Goal: Task Accomplishment & Management: Complete application form

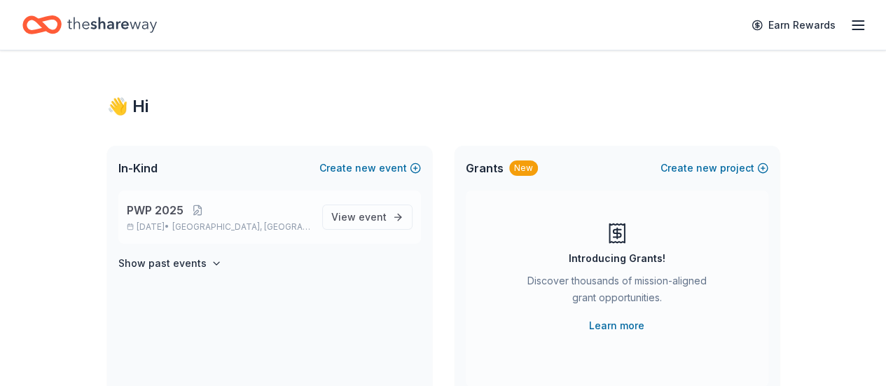
click at [226, 218] on div "PWP 2025 Dec 12, 2025 • Atlanta, GA" at bounding box center [219, 217] width 184 height 31
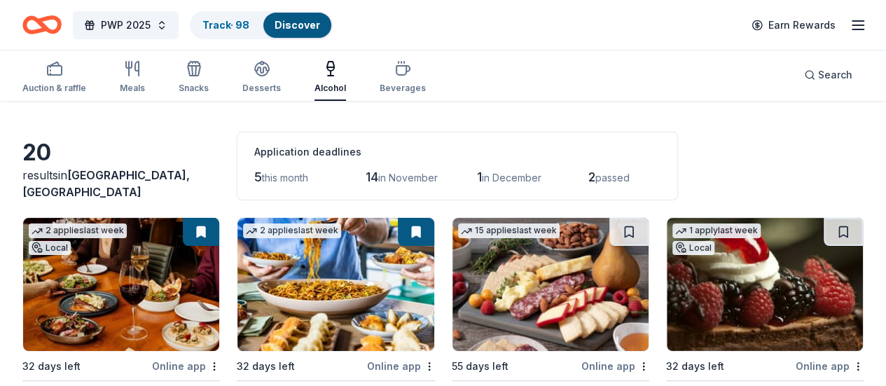
scroll to position [70, 0]
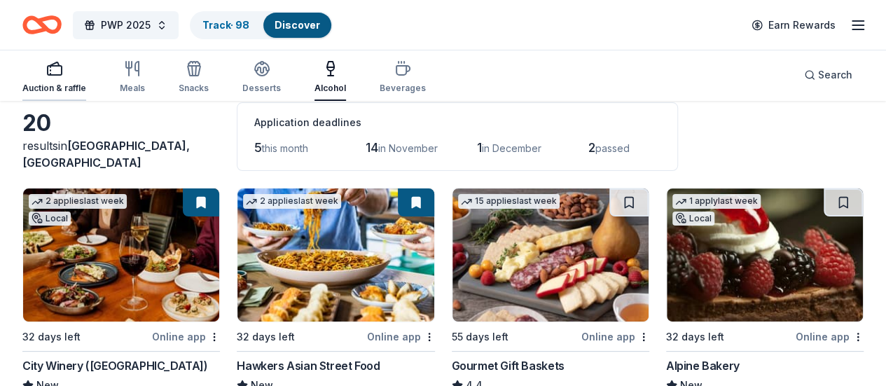
click at [69, 81] on div "Auction & raffle" at bounding box center [54, 77] width 64 height 34
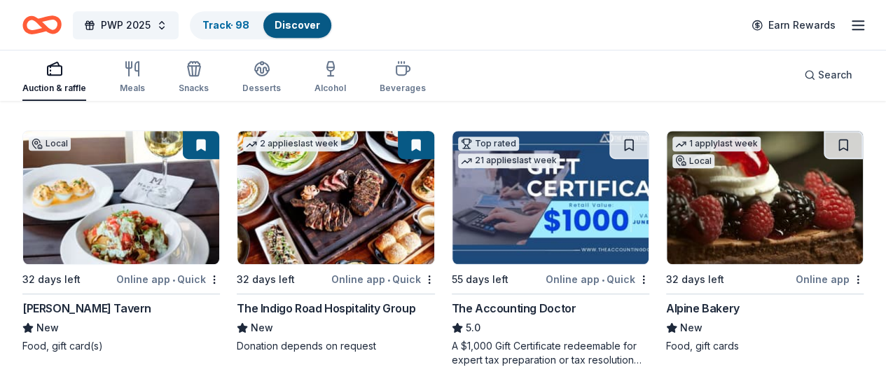
scroll to position [420, 0]
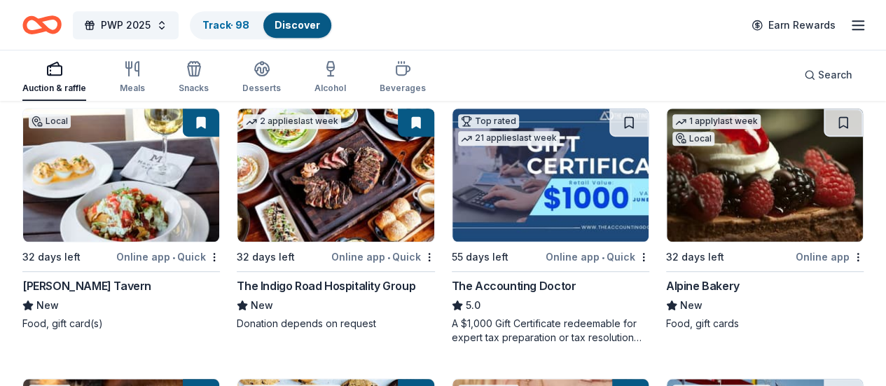
click at [667, 151] on img at bounding box center [765, 175] width 196 height 133
click at [235, 26] on link "Track · 98" at bounding box center [226, 25] width 47 height 12
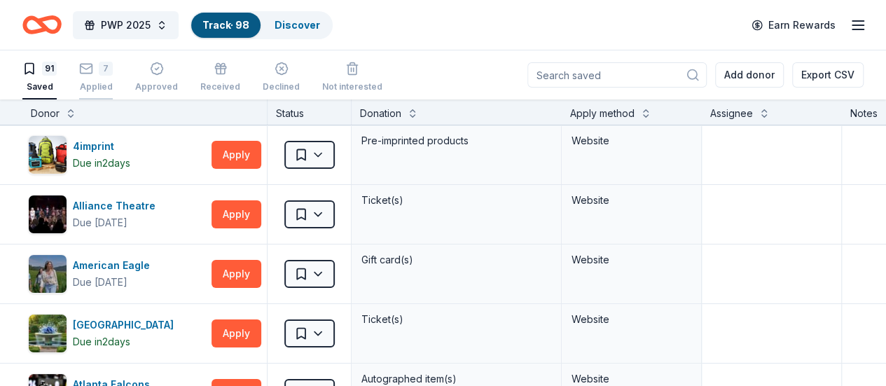
click at [113, 67] on div "7" at bounding box center [106, 69] width 14 height 14
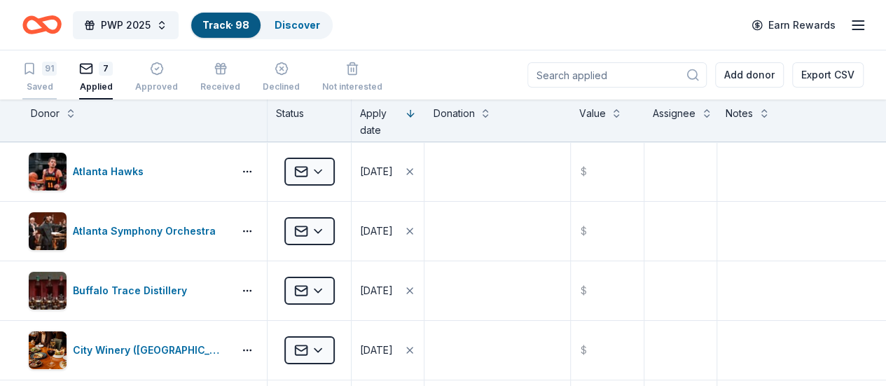
click at [57, 73] on div "91" at bounding box center [49, 69] width 15 height 14
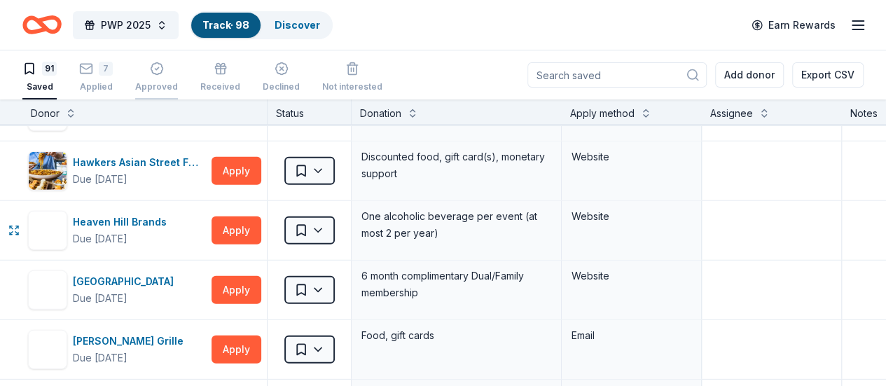
scroll to position [1962, 0]
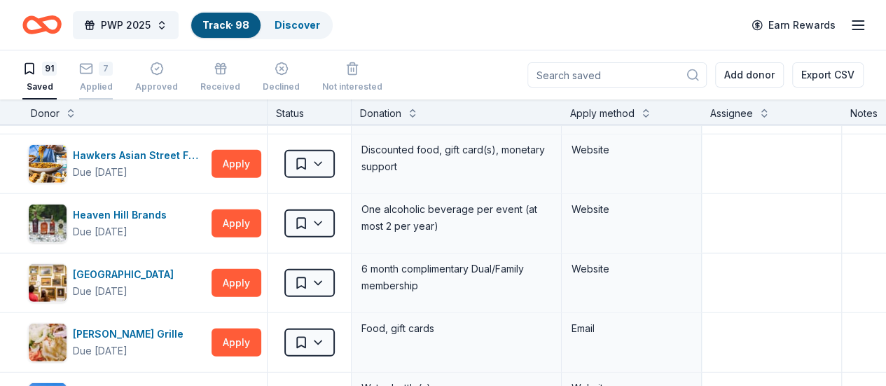
drag, startPoint x: 106, startPoint y: 81, endPoint x: 122, endPoint y: 86, distance: 16.8
click at [106, 81] on div "Applied" at bounding box center [96, 86] width 34 height 11
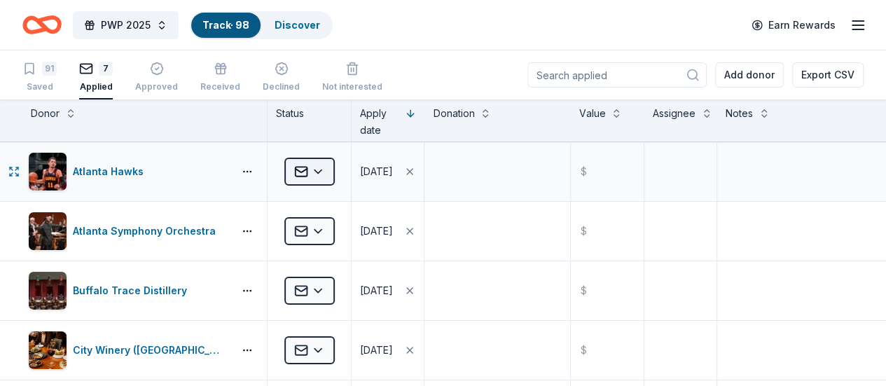
click at [327, 174] on html "PWP 2025 Track · 98 Discover Earn Rewards 91 Saved 7 Applied Approved Received …" at bounding box center [443, 193] width 886 height 386
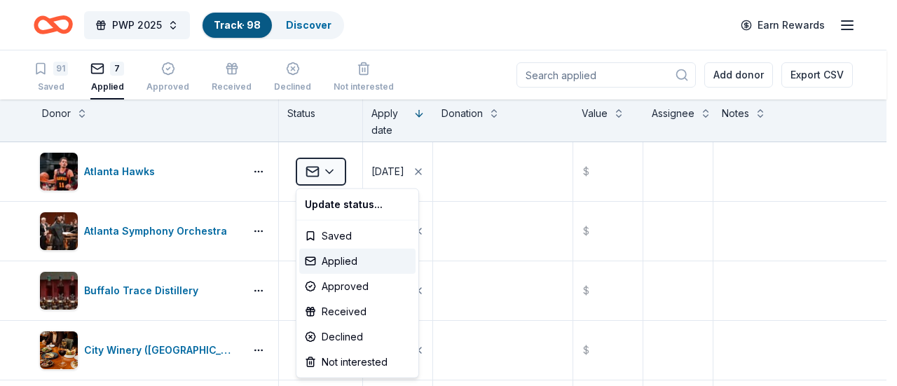
click at [437, 39] on html "PWP 2025 Track · 98 Discover Earn Rewards 91 Saved 7 Applied Approved Received …" at bounding box center [448, 193] width 897 height 386
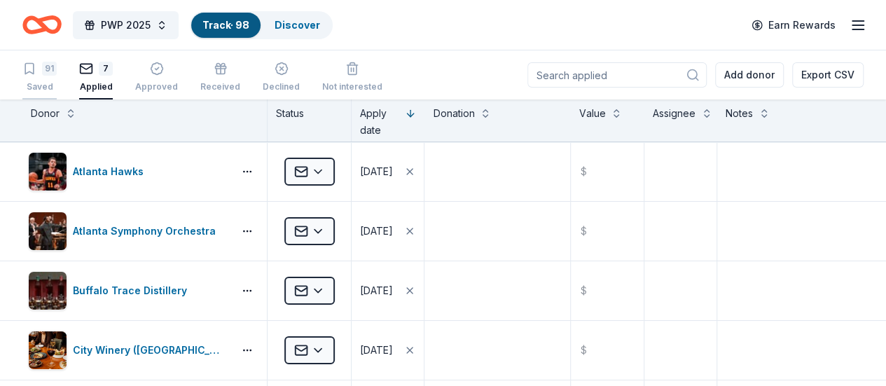
click at [49, 86] on div "Saved" at bounding box center [39, 86] width 34 height 11
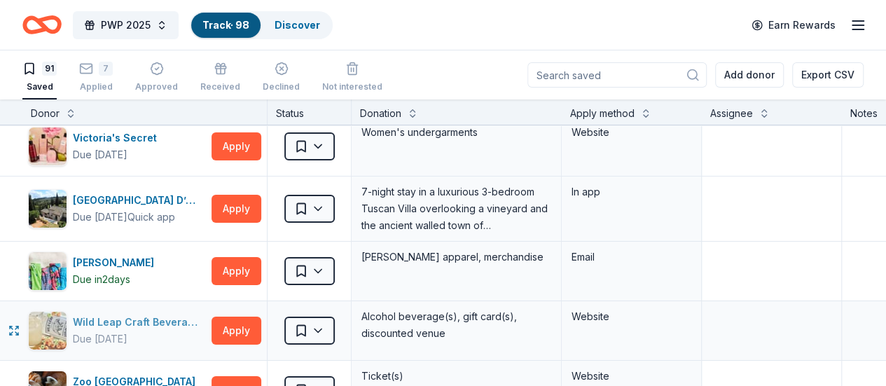
scroll to position [5218, 0]
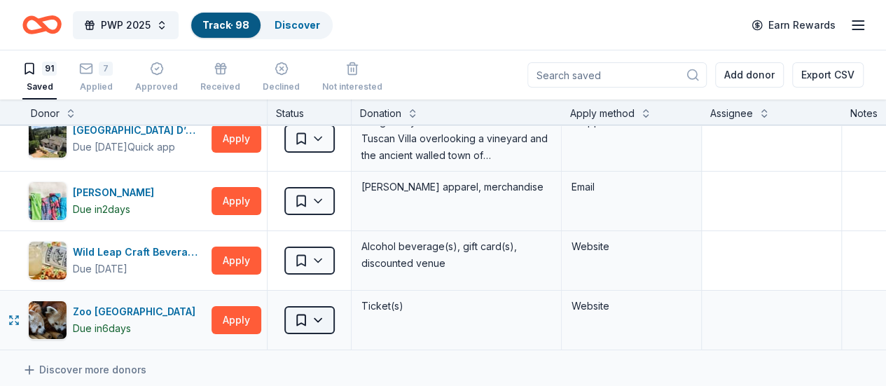
click at [327, 292] on html "PWP 2025 Track · 98 Discover Earn Rewards 91 Saved 7 Applied Approved Received …" at bounding box center [443, 193] width 886 height 386
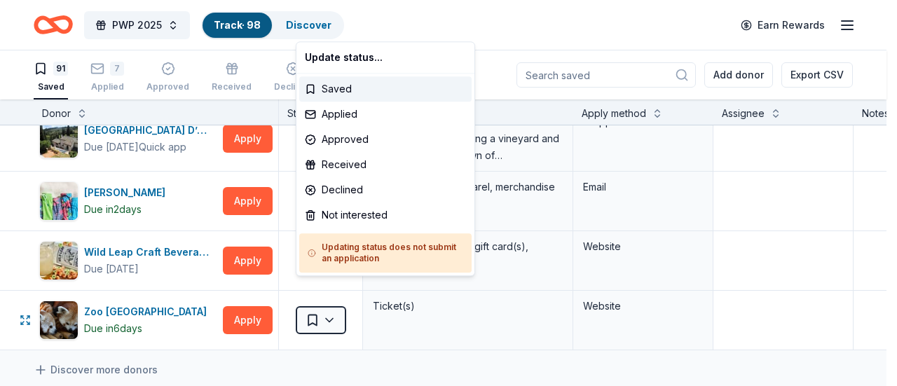
click at [328, 292] on html "PWP 2025 Track · 98 Discover Earn Rewards 91 Saved 7 Applied Approved Received …" at bounding box center [448, 193] width 897 height 386
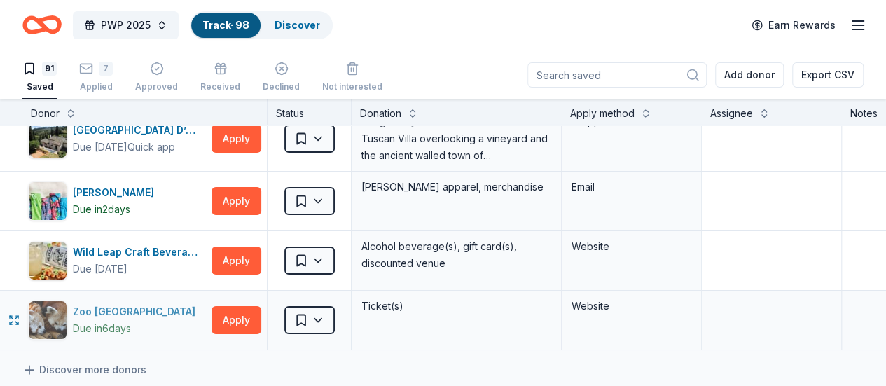
click at [114, 303] on div "Zoo Atlanta" at bounding box center [137, 311] width 128 height 17
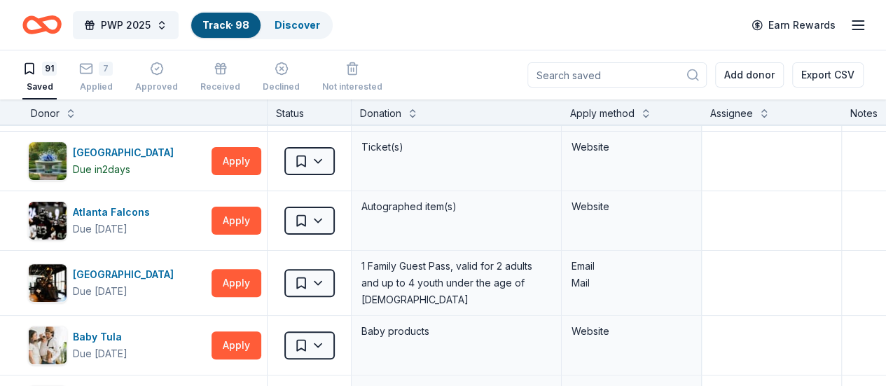
scroll to position [0, 0]
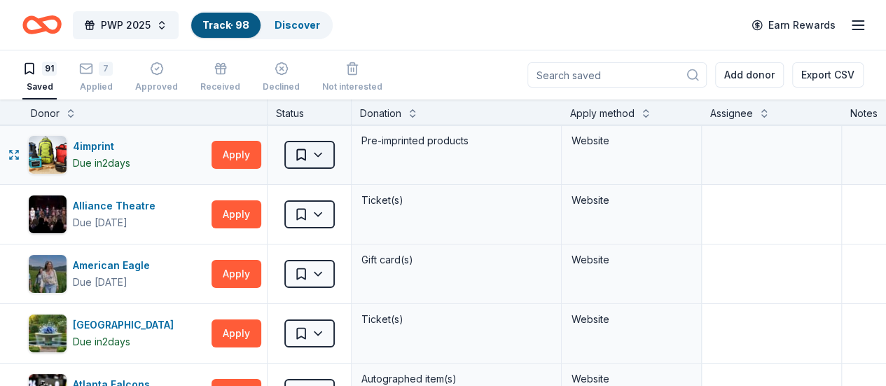
click at [334, 152] on html "PWP 2025 Track · 98 Discover Earn Rewards 91 Saved 7 Applied Approved Received …" at bounding box center [443, 193] width 886 height 386
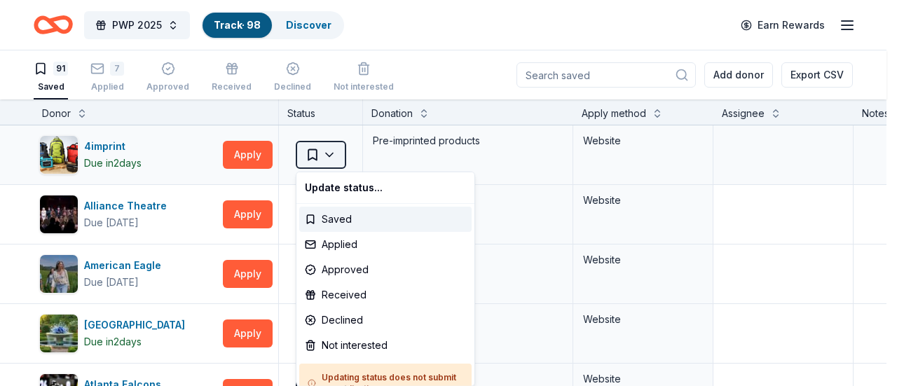
click at [334, 152] on html "PWP 2025 Track · 98 Discover Earn Rewards 91 Saved 7 Applied Approved Received …" at bounding box center [448, 193] width 897 height 386
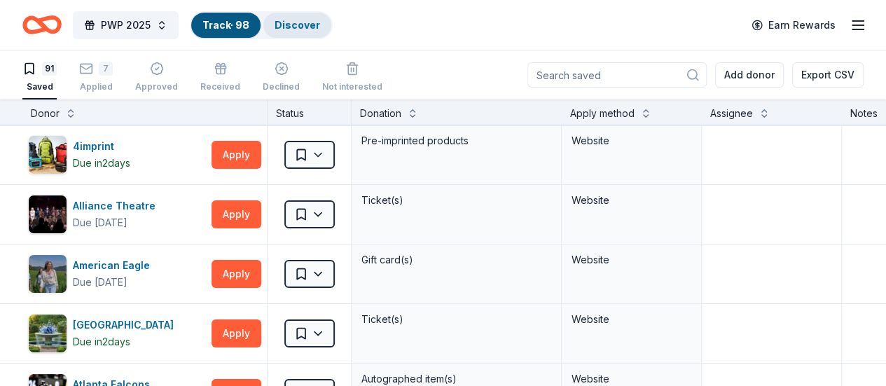
click at [295, 25] on link "Discover" at bounding box center [298, 25] width 46 height 12
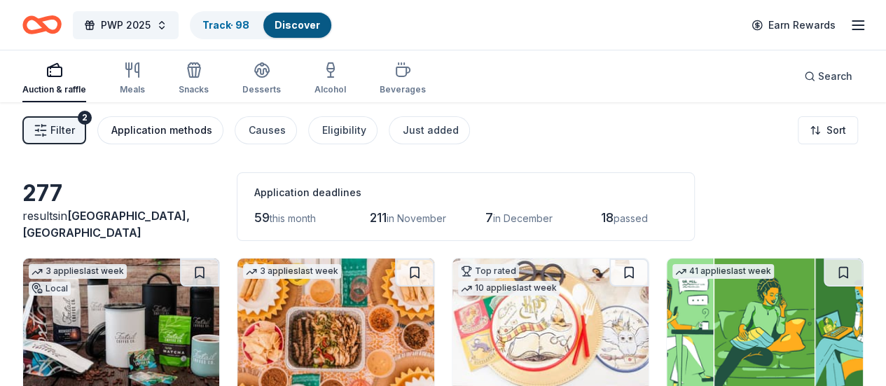
click at [165, 122] on div "Application methods" at bounding box center [161, 130] width 101 height 17
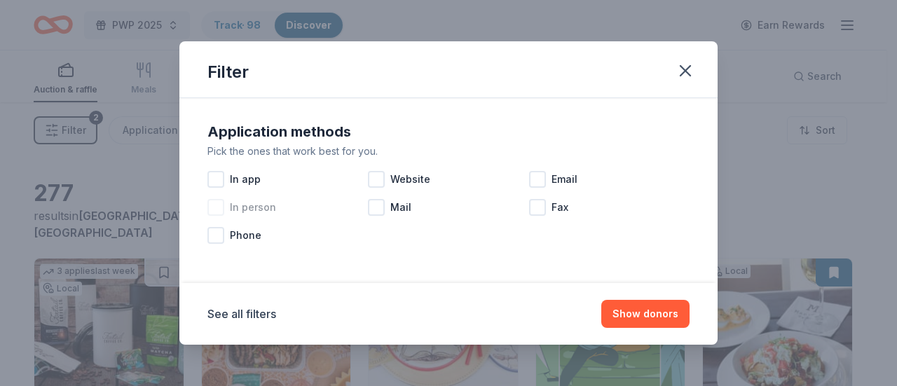
drag, startPoint x: 224, startPoint y: 177, endPoint x: 263, endPoint y: 195, distance: 43.6
click at [223, 177] on div at bounding box center [215, 179] width 17 height 17
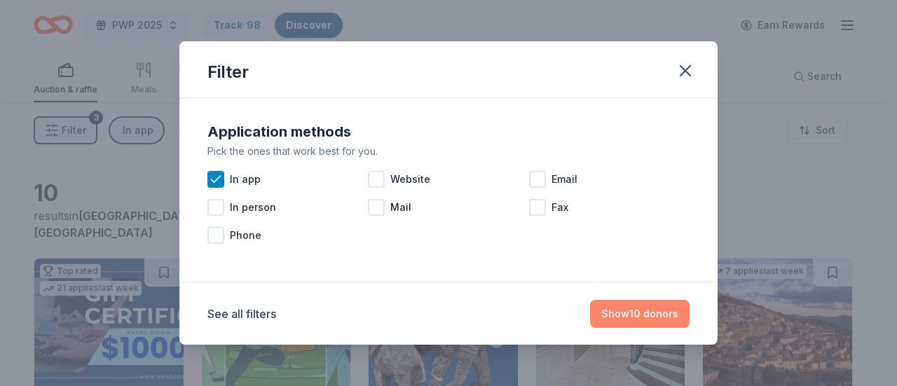
click at [645, 312] on button "Show 10 donors" at bounding box center [640, 314] width 100 height 28
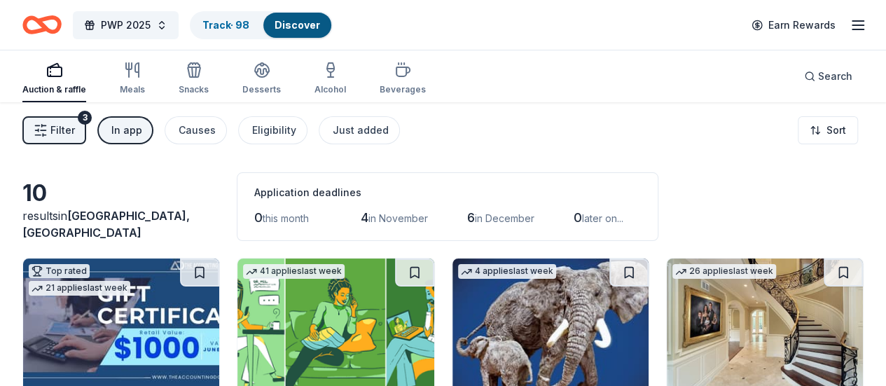
click at [142, 132] on div "In app" at bounding box center [126, 130] width 31 height 17
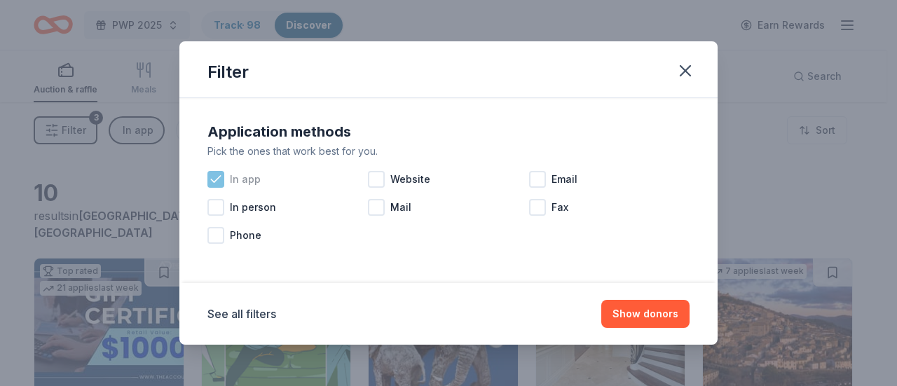
click at [214, 178] on icon at bounding box center [216, 179] width 14 height 14
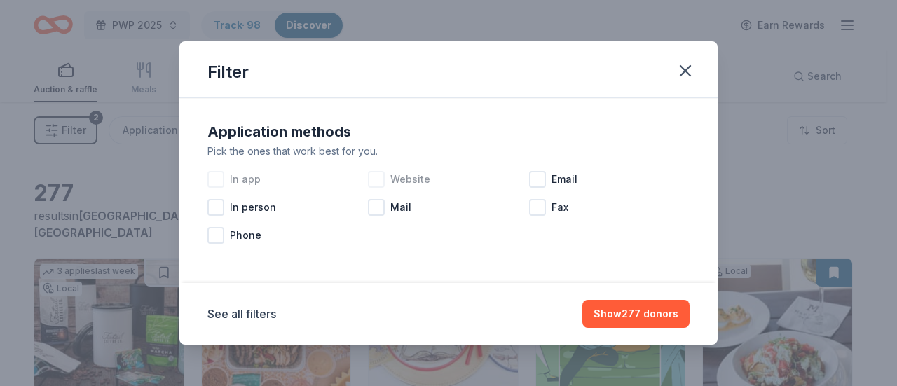
click at [376, 183] on div at bounding box center [376, 179] width 17 height 17
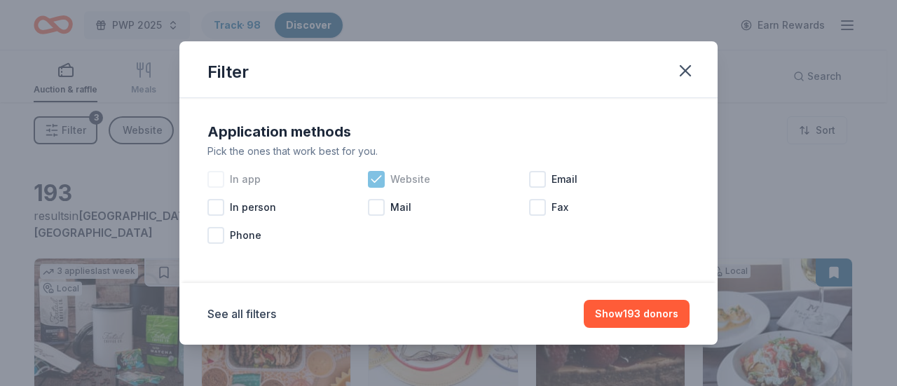
click at [372, 180] on icon at bounding box center [376, 179] width 9 height 6
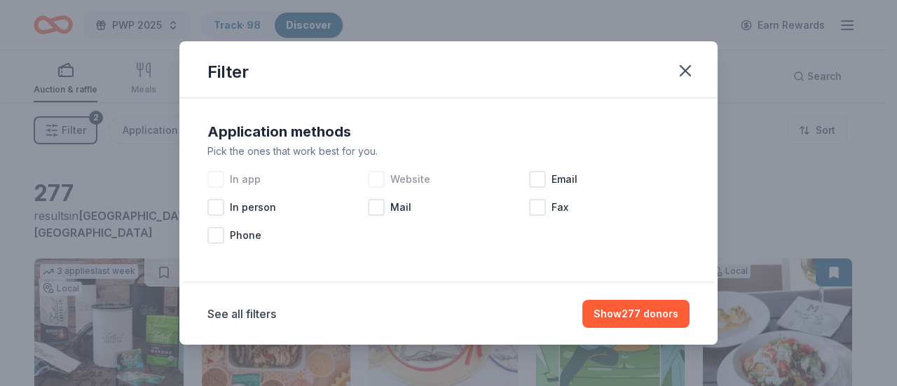
click at [221, 180] on div at bounding box center [215, 179] width 17 height 17
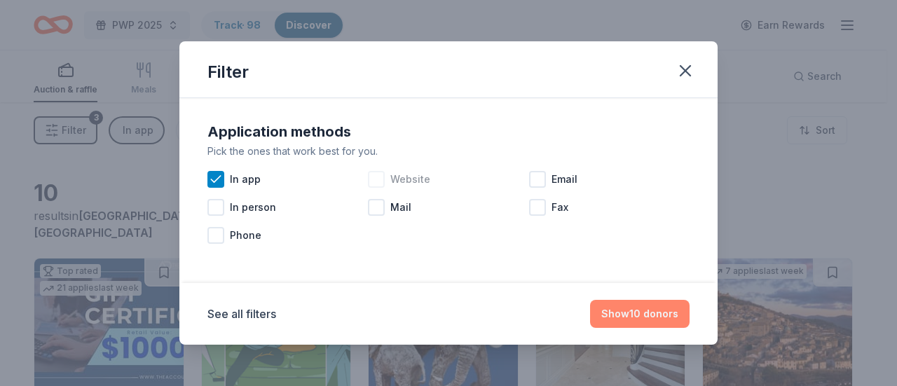
click at [629, 313] on button "Show 10 donors" at bounding box center [640, 314] width 100 height 28
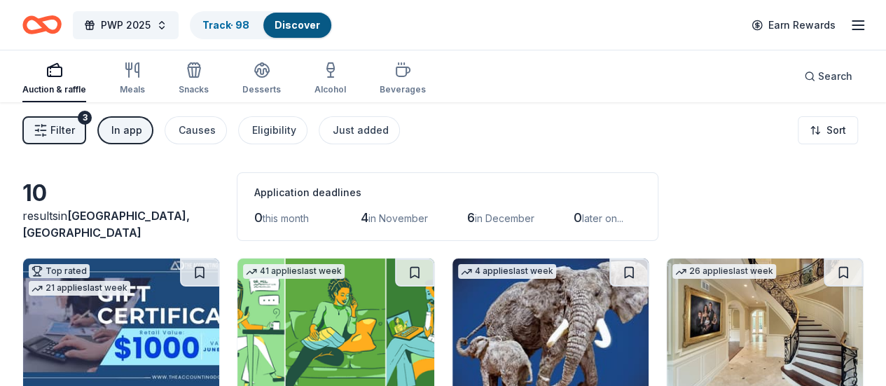
click at [150, 118] on button "In app" at bounding box center [125, 130] width 56 height 28
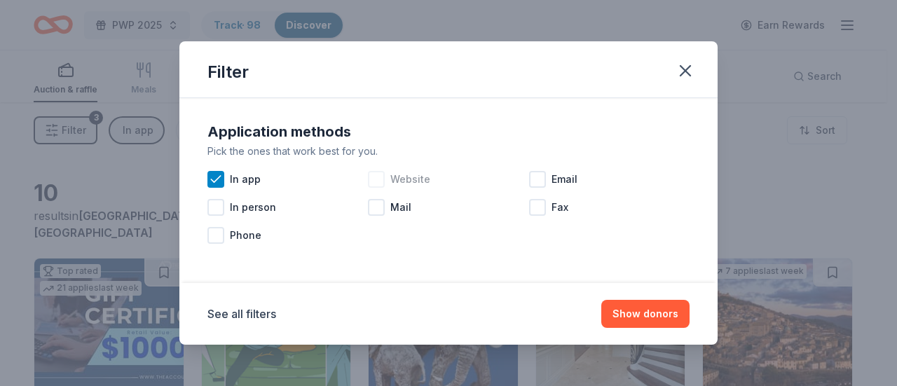
click at [210, 181] on icon at bounding box center [216, 179] width 14 height 14
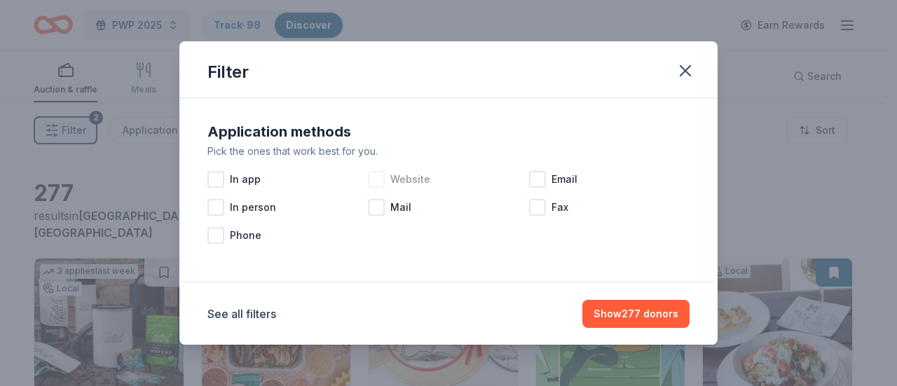
click at [377, 180] on div at bounding box center [376, 179] width 17 height 17
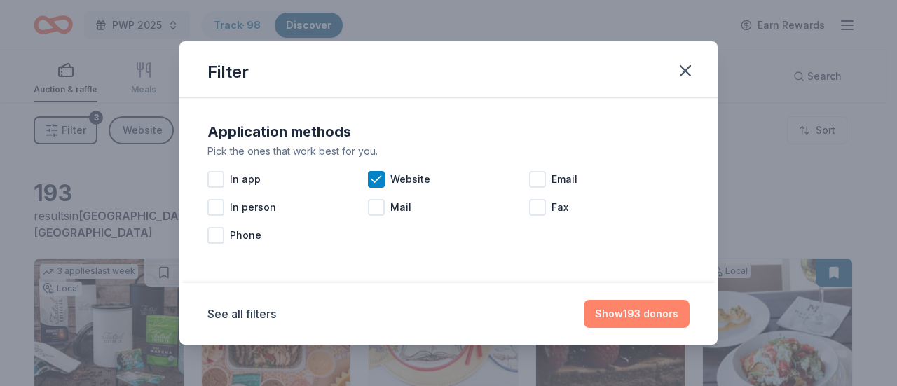
click at [630, 313] on button "Show 193 donors" at bounding box center [637, 314] width 106 height 28
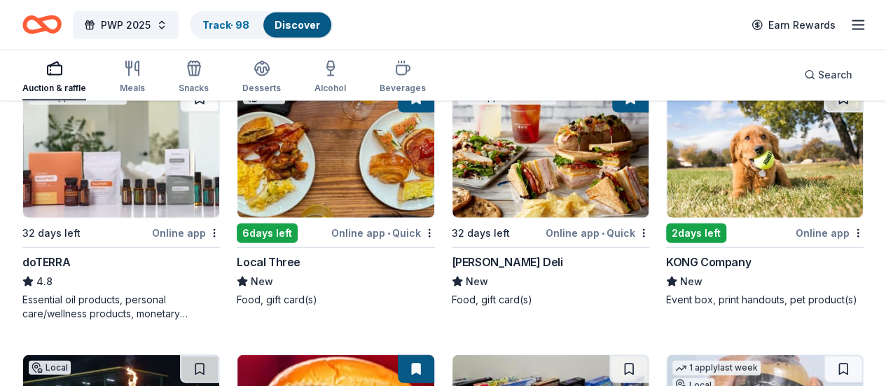
scroll to position [4125, 0]
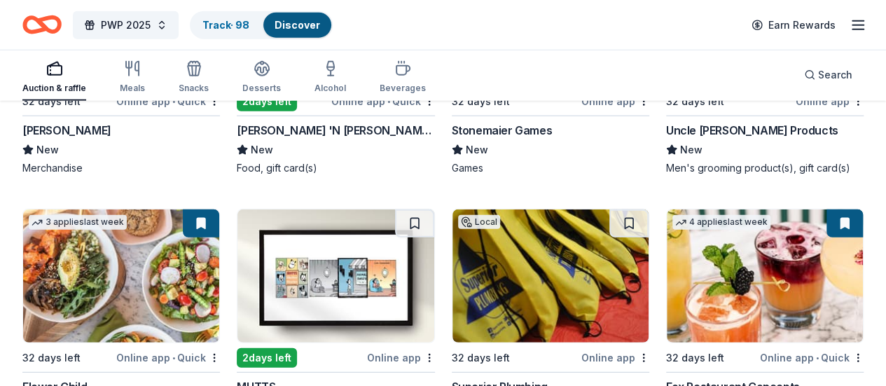
scroll to position [4686, 0]
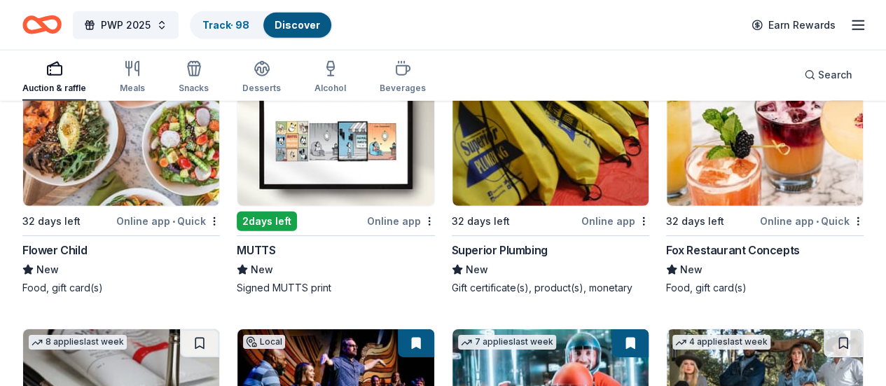
click at [249, 28] on link "Track · 98" at bounding box center [226, 25] width 47 height 12
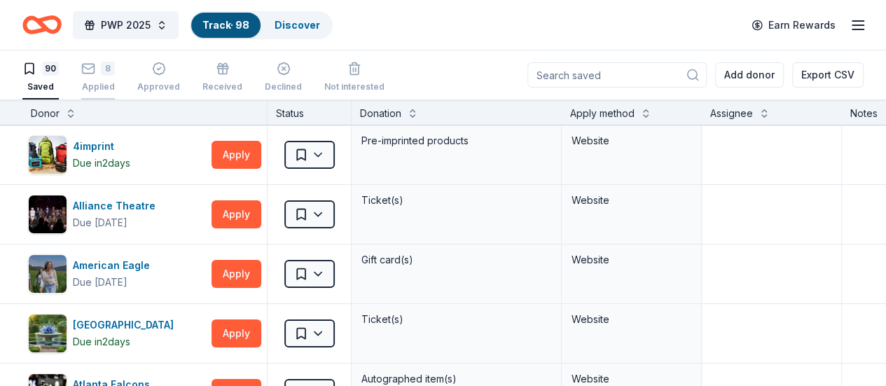
click at [115, 68] on div "8" at bounding box center [108, 69] width 14 height 14
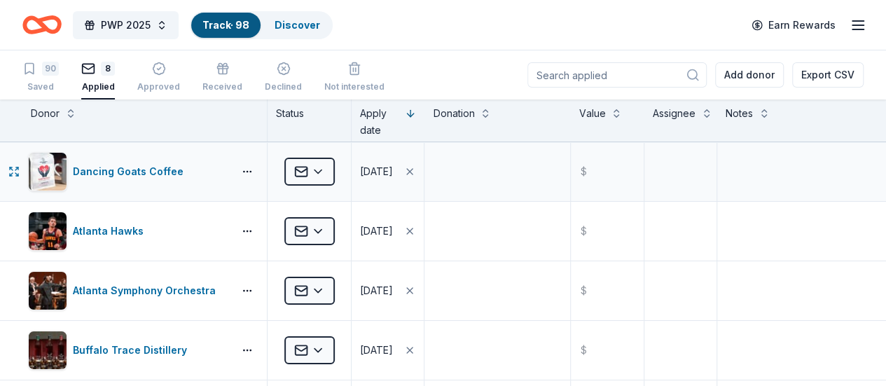
click at [254, 177] on div "Dancing Goats Coffee" at bounding box center [144, 171] width 245 height 59
click at [255, 174] on button "button" at bounding box center [247, 171] width 28 height 11
click at [255, 176] on button "button" at bounding box center [247, 171] width 28 height 11
click at [485, 176] on textarea at bounding box center [497, 172] width 143 height 56
click at [680, 173] on textarea at bounding box center [680, 172] width 69 height 56
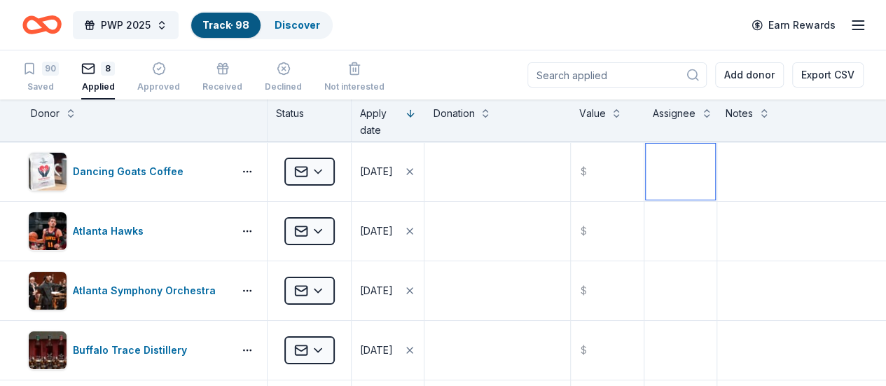
scroll to position [0, 11]
type textarea "LaShaunda"
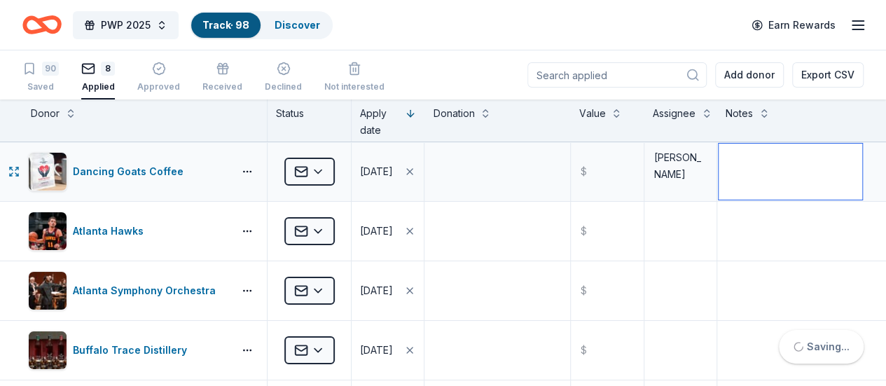
click at [731, 177] on textarea at bounding box center [791, 172] width 144 height 56
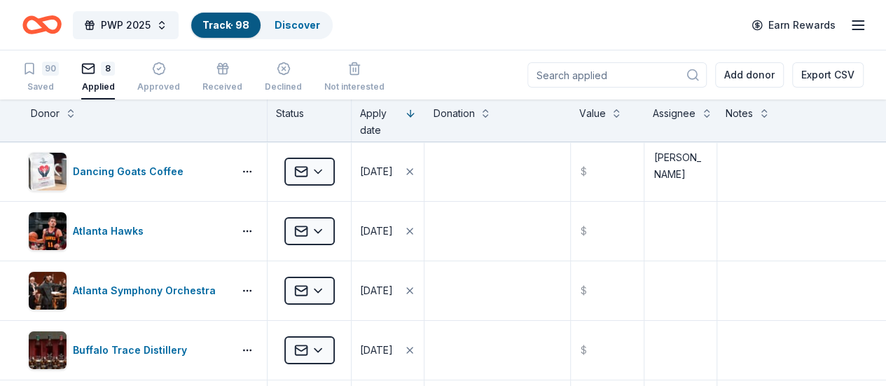
click at [706, 127] on div "Donor Status Apply date Donation Value Assignee Notes" at bounding box center [443, 121] width 886 height 42
click at [53, 76] on div "90 Saved" at bounding box center [40, 77] width 36 height 31
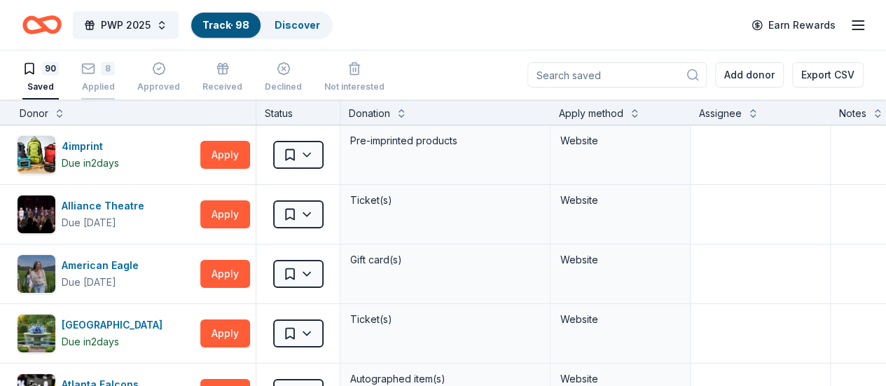
click at [109, 79] on div "8 Applied" at bounding box center [98, 77] width 34 height 31
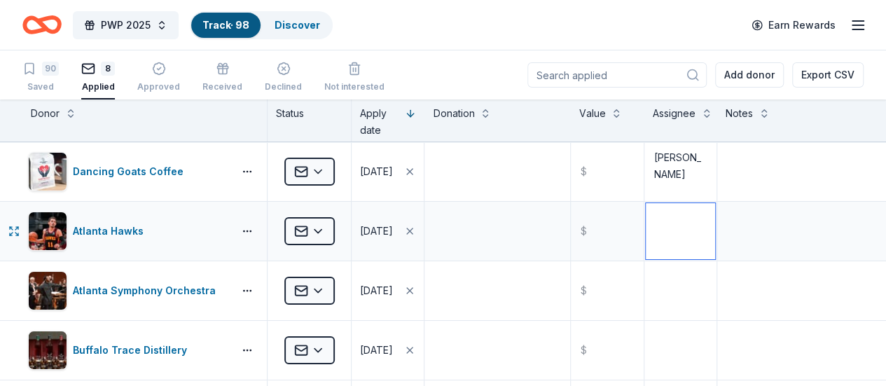
click at [655, 228] on textarea at bounding box center [680, 231] width 69 height 56
type textarea "Dina"
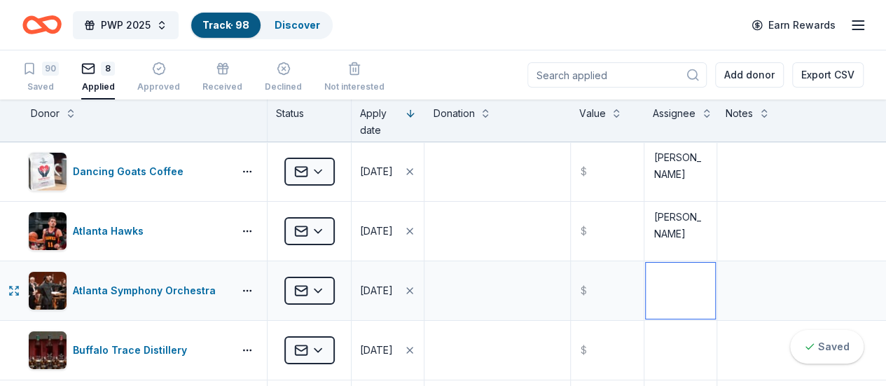
click at [682, 292] on textarea at bounding box center [680, 291] width 69 height 56
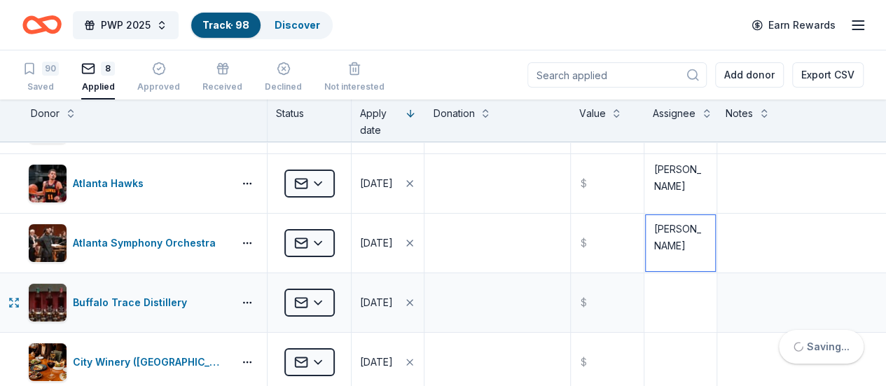
scroll to position [70, 11]
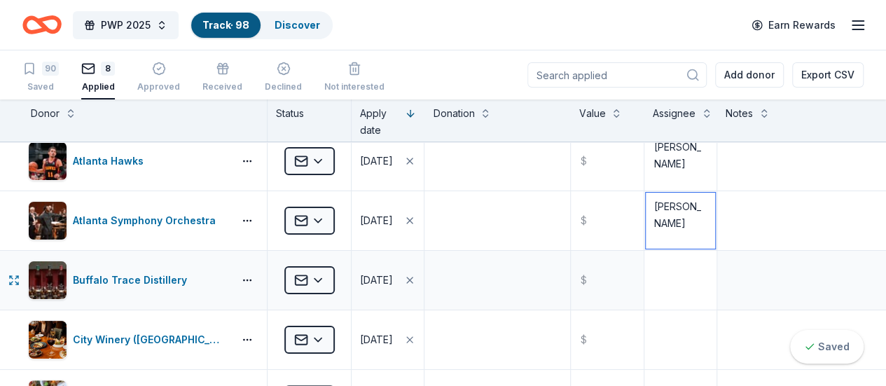
type textarea "Dina"
click at [646, 279] on textarea at bounding box center [680, 280] width 69 height 56
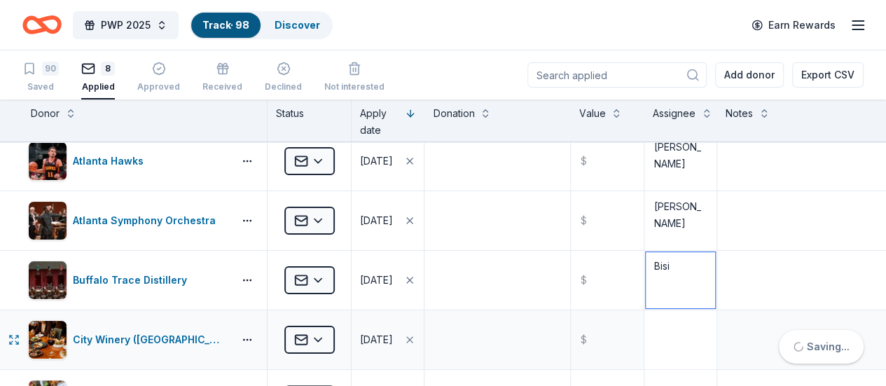
type textarea "Bisi"
click at [665, 330] on textarea at bounding box center [680, 340] width 69 height 56
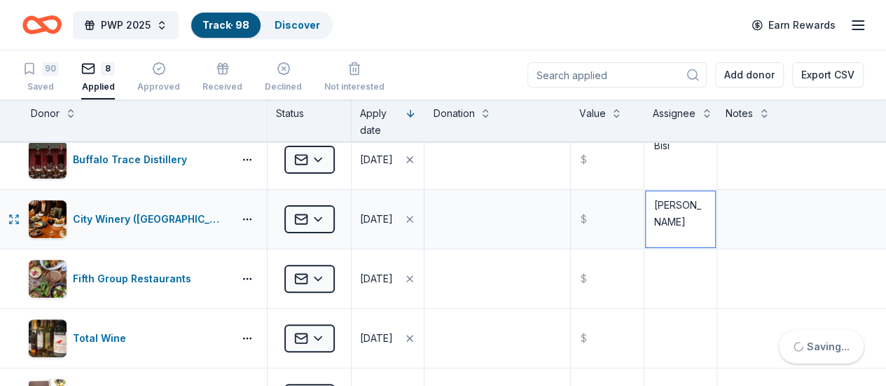
scroll to position [210, 11]
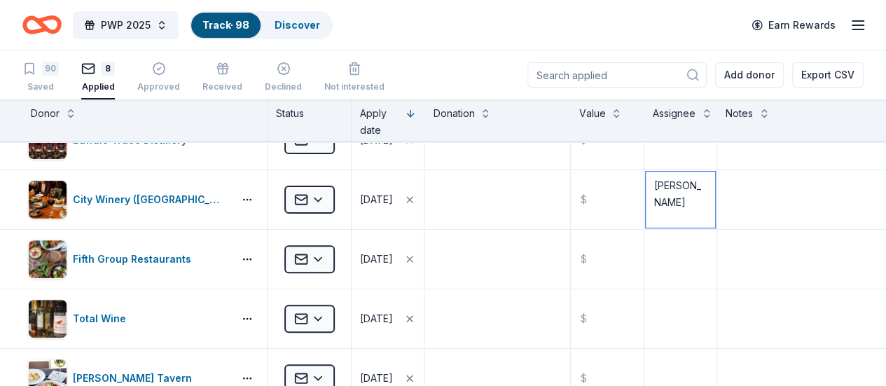
type textarea "Dina"
click at [667, 266] on textarea at bounding box center [680, 259] width 69 height 56
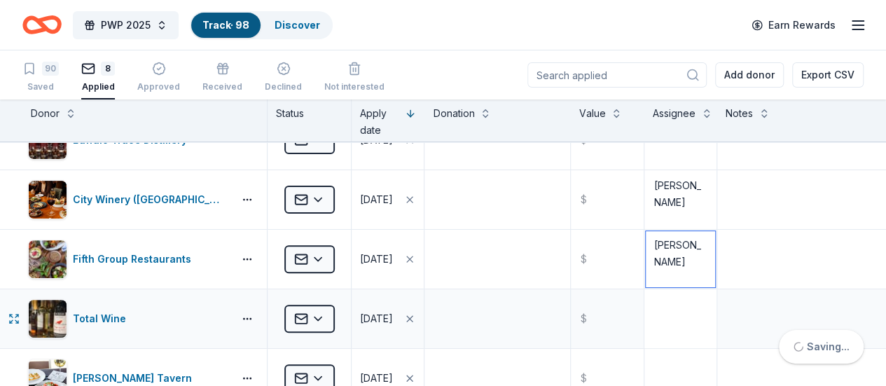
type textarea "Dina"
click at [678, 312] on textarea at bounding box center [680, 319] width 69 height 56
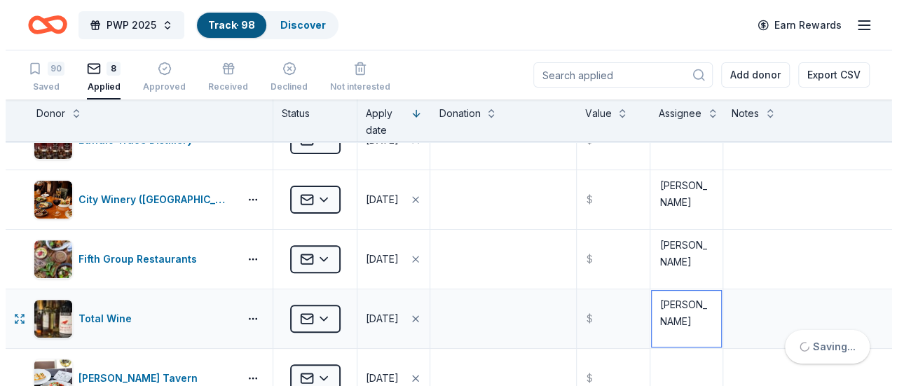
scroll to position [280, 11]
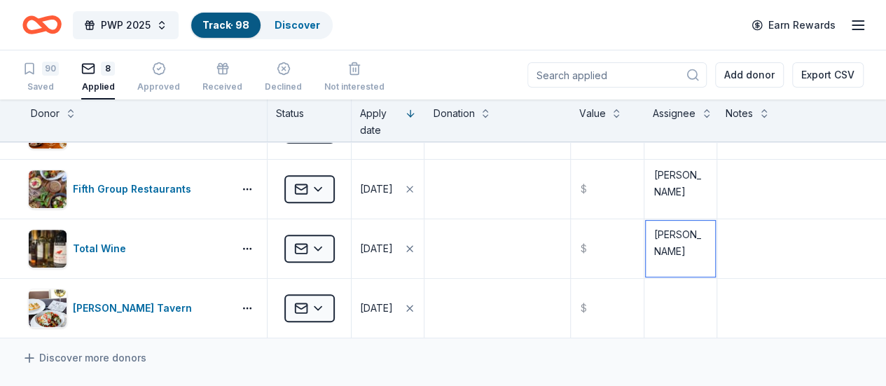
type textarea "Dina"
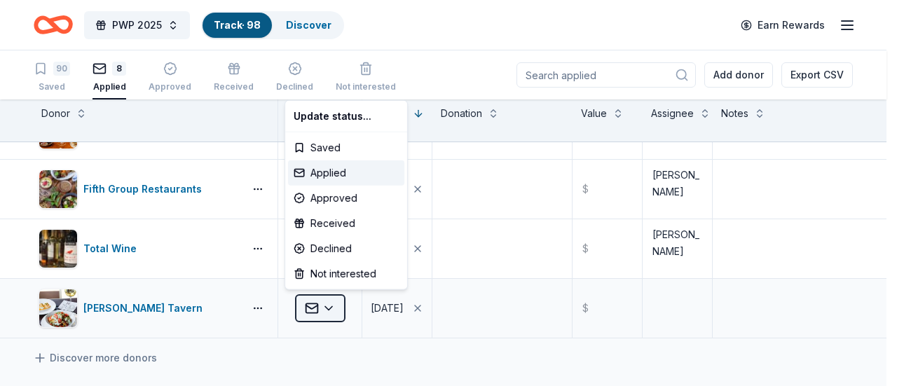
click at [315, 304] on html "PWP 2025 Track · 98 Discover Earn Rewards 90 Saved 8 Applied Approved Received …" at bounding box center [448, 193] width 897 height 386
click at [122, 306] on html "PWP 2025 Track · 98 Discover Earn Rewards 90 Saved 8 Applied Approved Received …" at bounding box center [448, 193] width 897 height 386
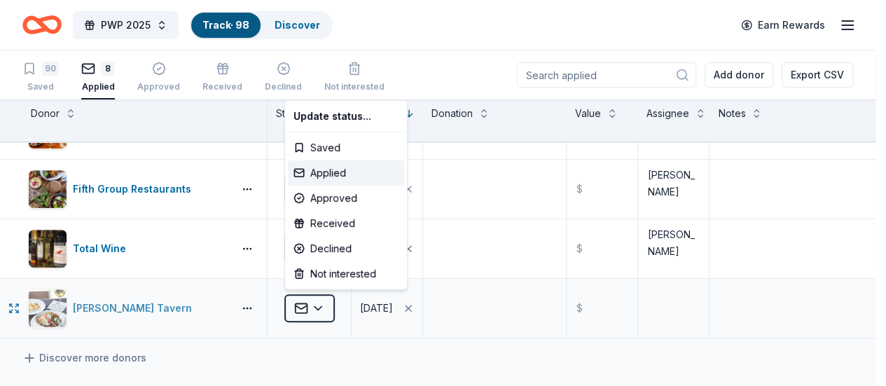
scroll to position [280, 1]
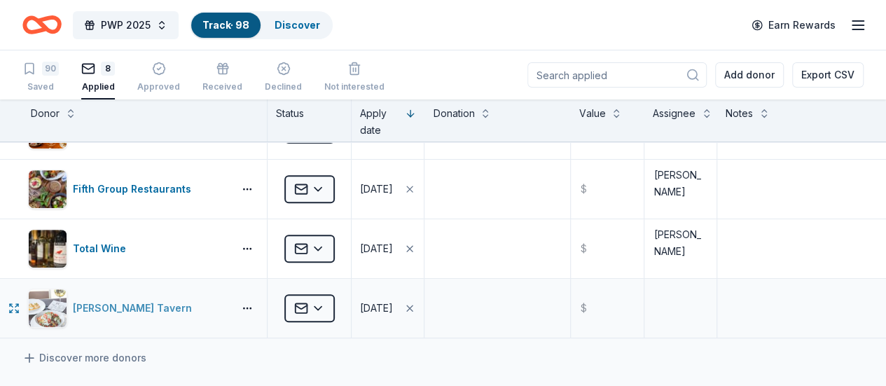
click at [125, 306] on div "[PERSON_NAME] Tavern" at bounding box center [135, 308] width 125 height 17
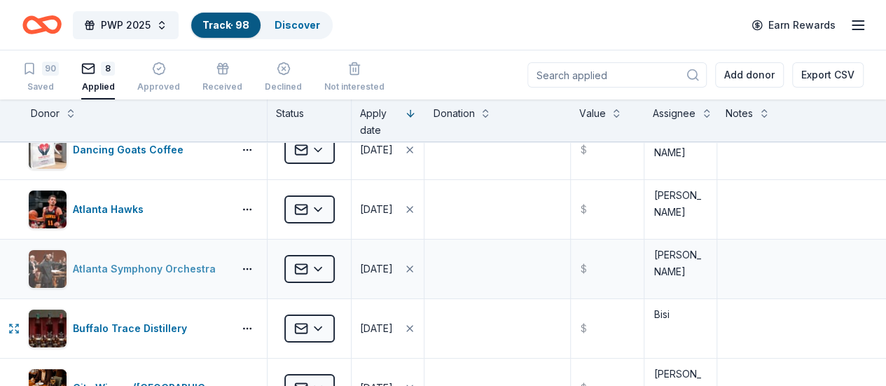
scroll to position [0, 1]
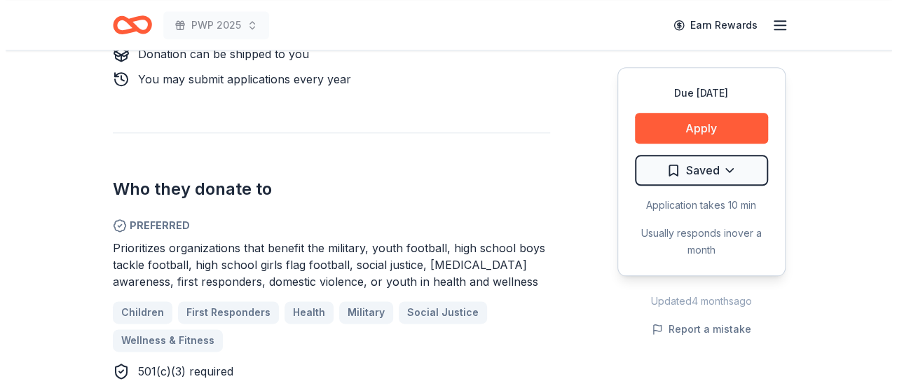
scroll to position [701, 0]
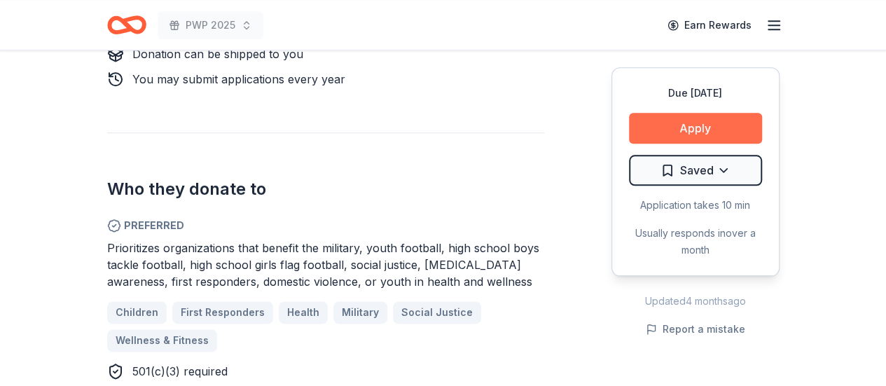
click at [702, 129] on button "Apply" at bounding box center [695, 128] width 133 height 31
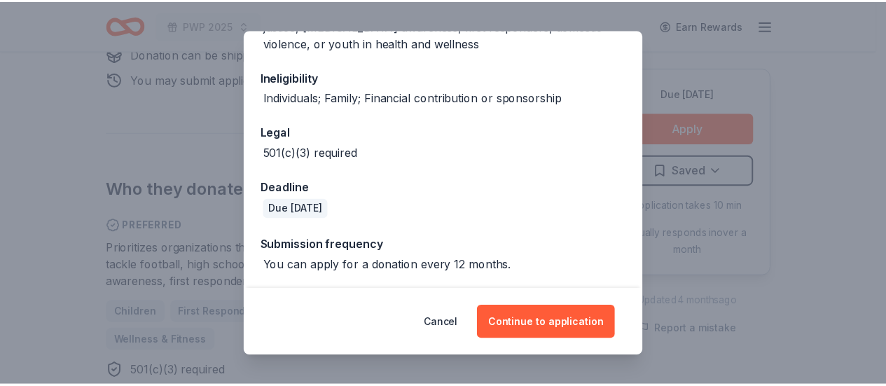
scroll to position [292, 0]
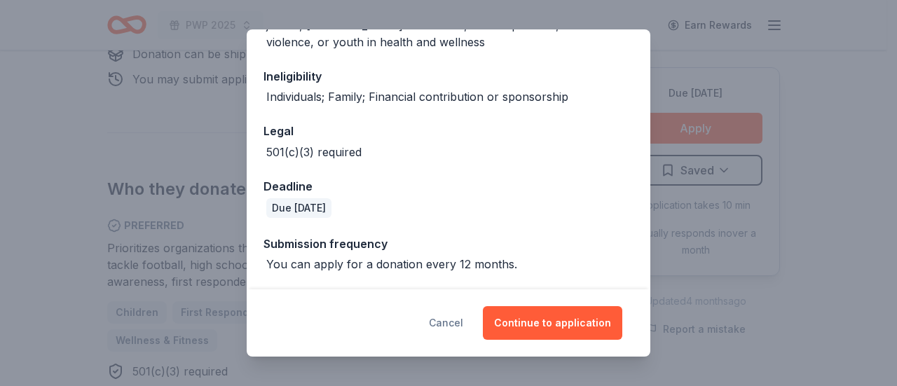
click at [451, 315] on button "Cancel" at bounding box center [446, 323] width 34 height 34
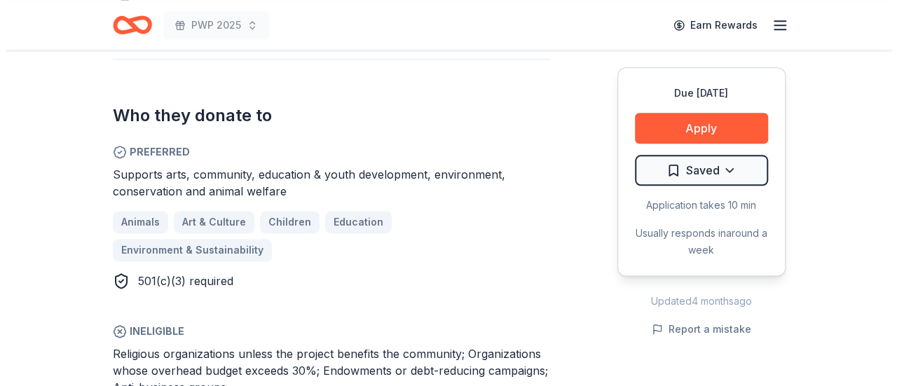
scroll to position [771, 0]
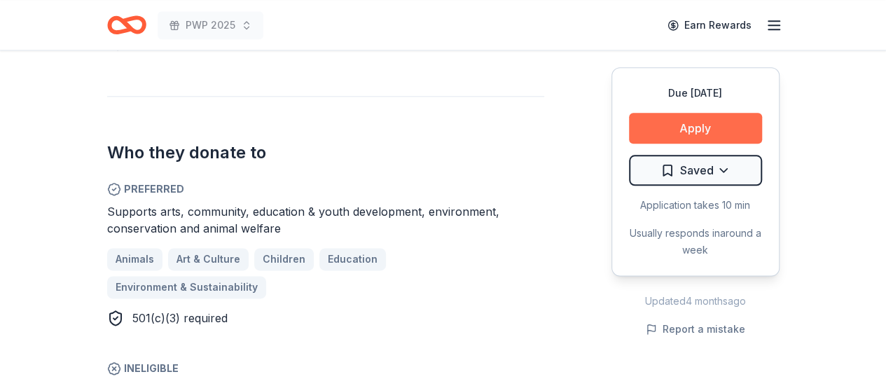
click at [668, 125] on button "Apply" at bounding box center [695, 128] width 133 height 31
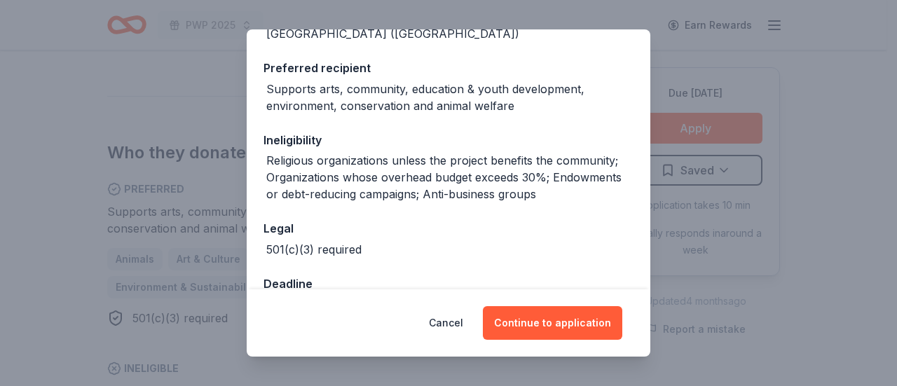
scroll to position [236, 0]
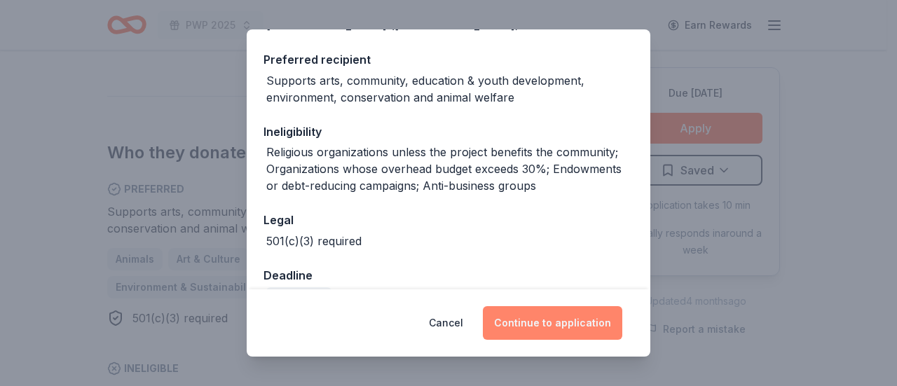
click at [551, 322] on button "Continue to application" at bounding box center [552, 323] width 139 height 34
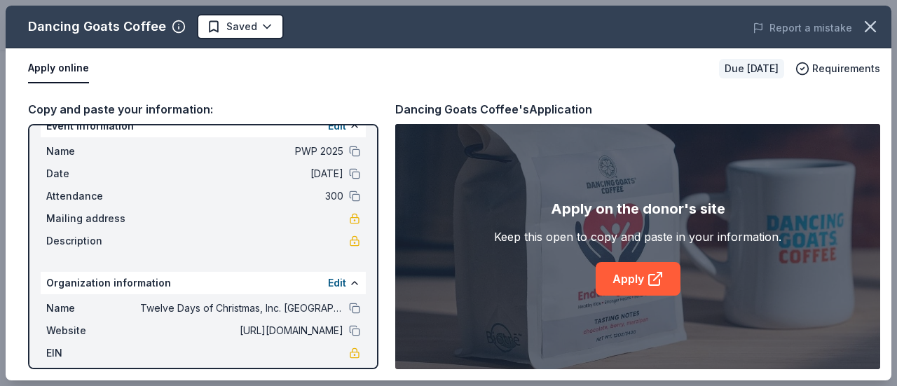
scroll to position [0, 0]
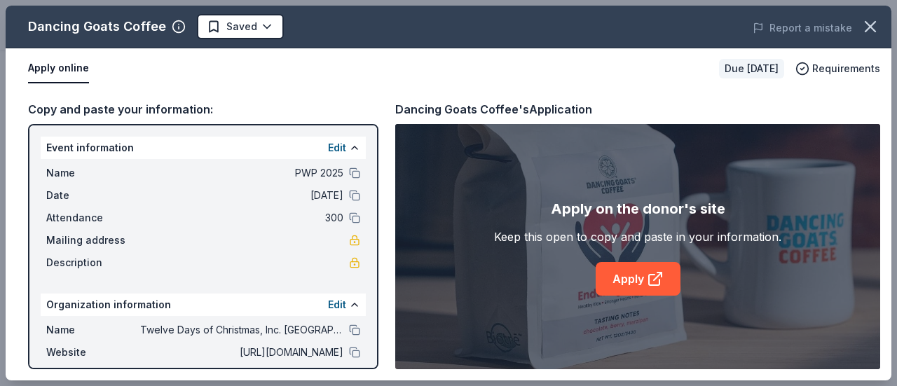
click at [107, 239] on span "Mailing address" at bounding box center [93, 240] width 94 height 17
drag, startPoint x: 270, startPoint y: 242, endPoint x: 280, endPoint y: 241, distance: 9.8
click at [273, 242] on div "Mailing address" at bounding box center [203, 240] width 314 height 17
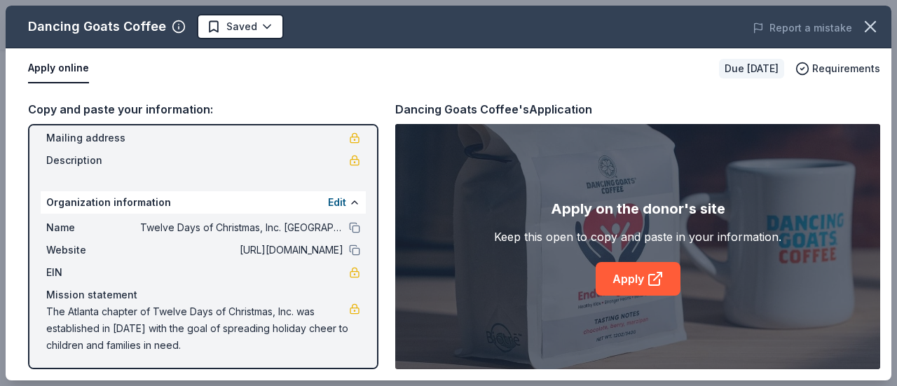
scroll to position [105, 0]
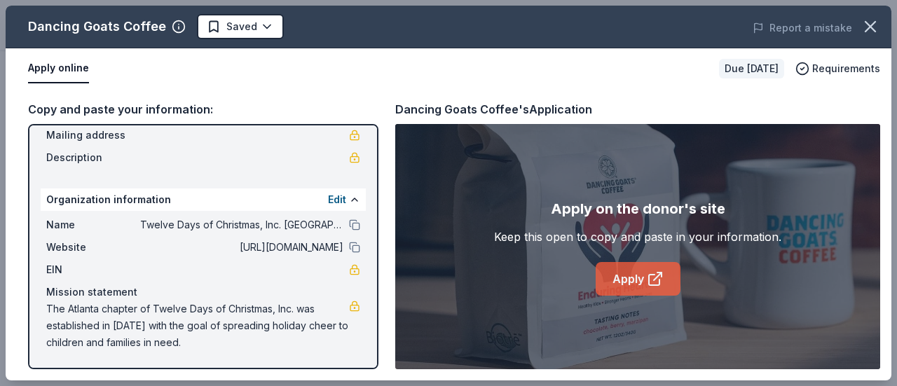
click at [638, 275] on link "Apply" at bounding box center [638, 279] width 85 height 34
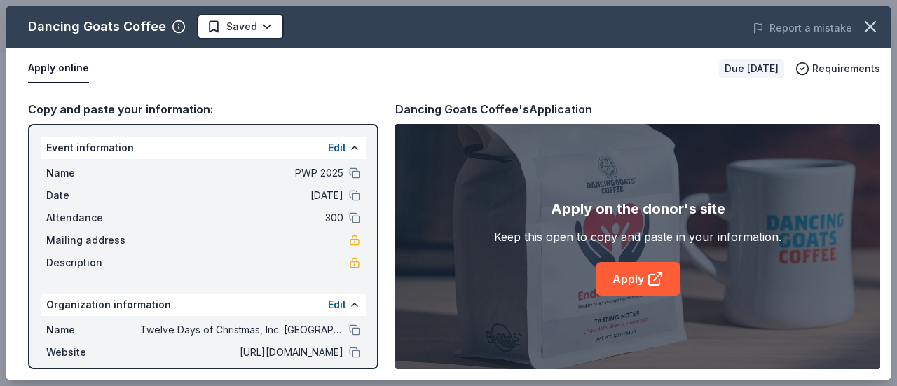
scroll to position [70, 0]
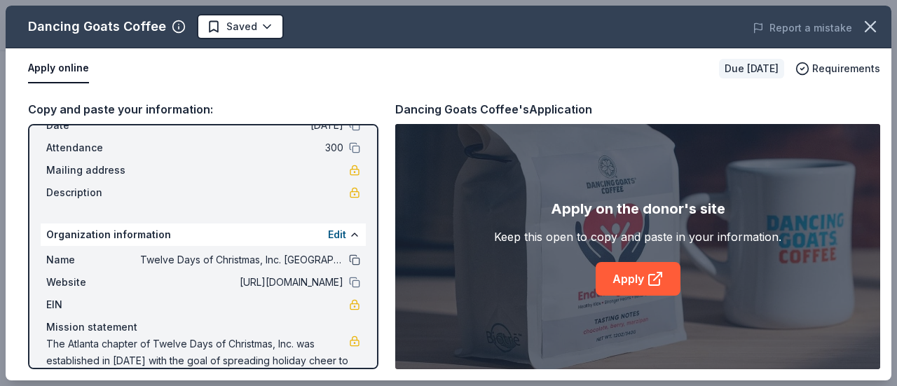
click at [349, 261] on button at bounding box center [354, 259] width 11 height 11
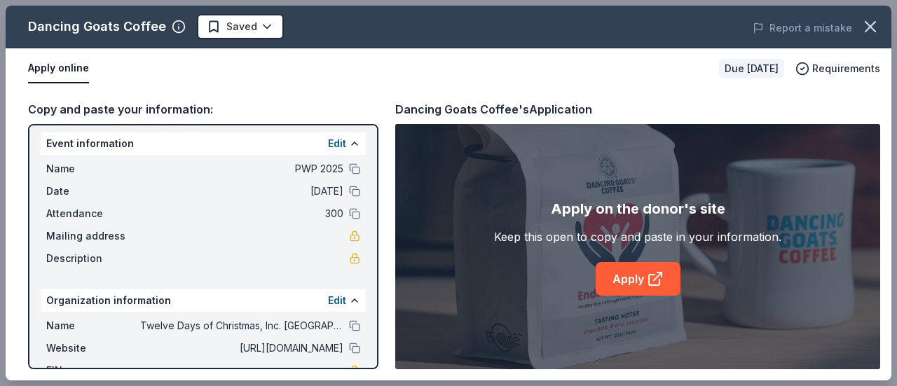
scroll to position [0, 0]
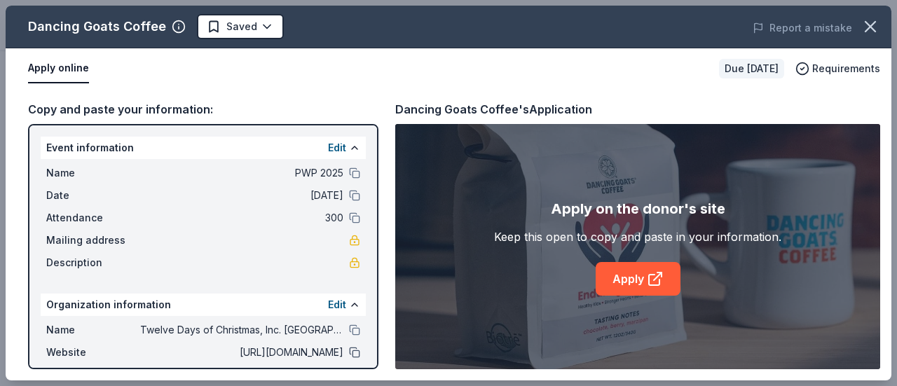
click at [349, 352] on button at bounding box center [354, 352] width 11 height 11
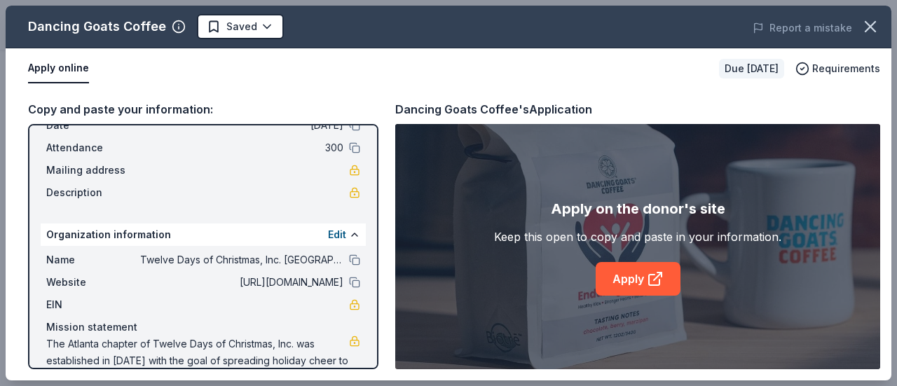
scroll to position [105, 0]
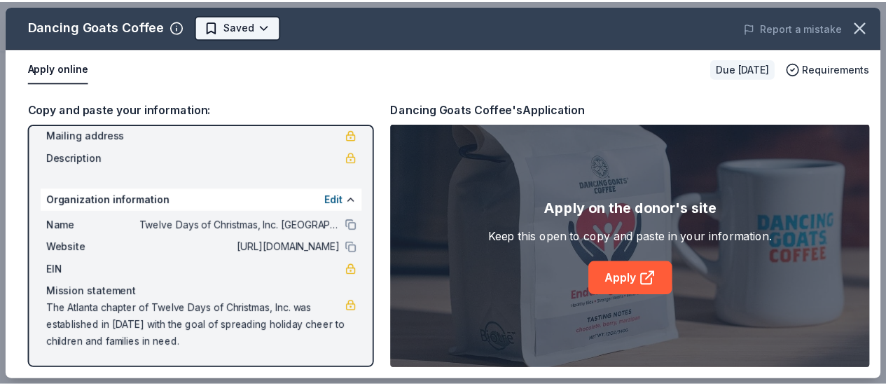
scroll to position [0, 0]
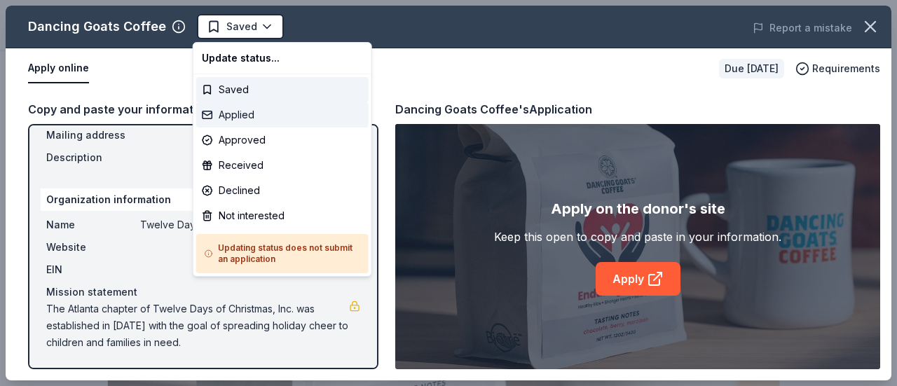
click at [234, 114] on div "Applied" at bounding box center [282, 114] width 172 height 25
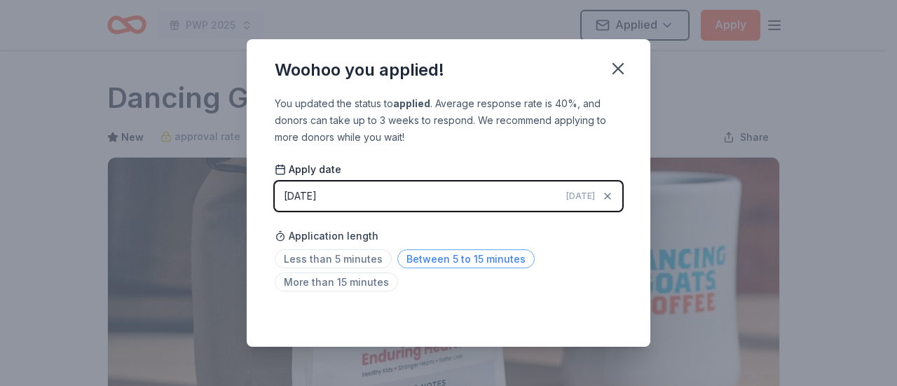
click at [422, 260] on span "Between 5 to 15 minutes" at bounding box center [465, 258] width 137 height 19
click at [626, 67] on icon "button" at bounding box center [618, 69] width 20 height 20
